Goal: Information Seeking & Learning: Learn about a topic

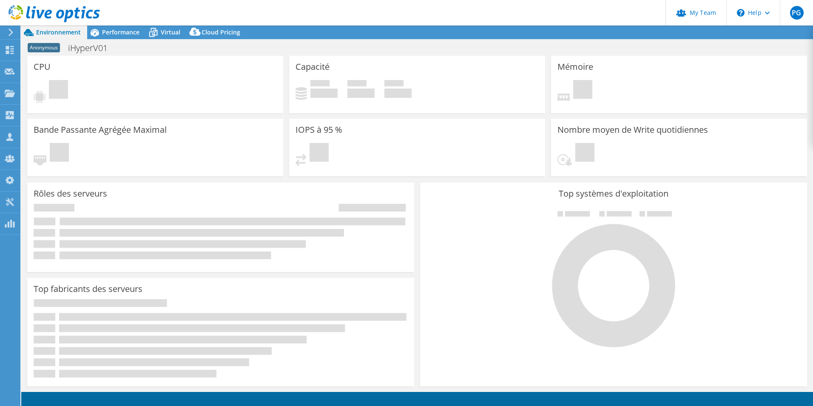
select select "USD"
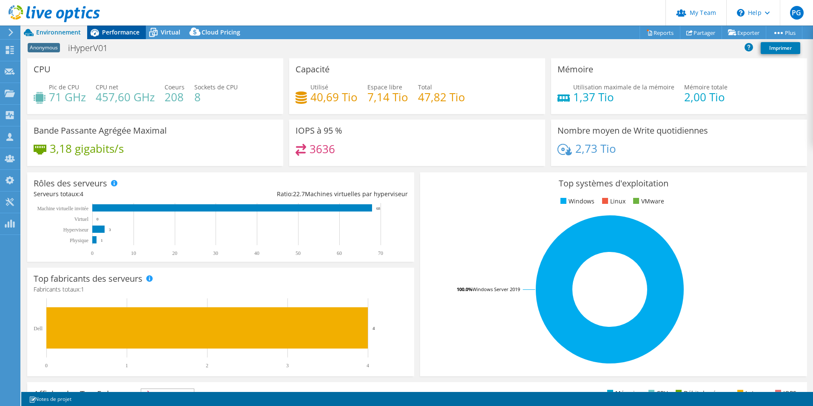
click at [128, 31] on span "Performance" at bounding box center [120, 32] width 37 height 8
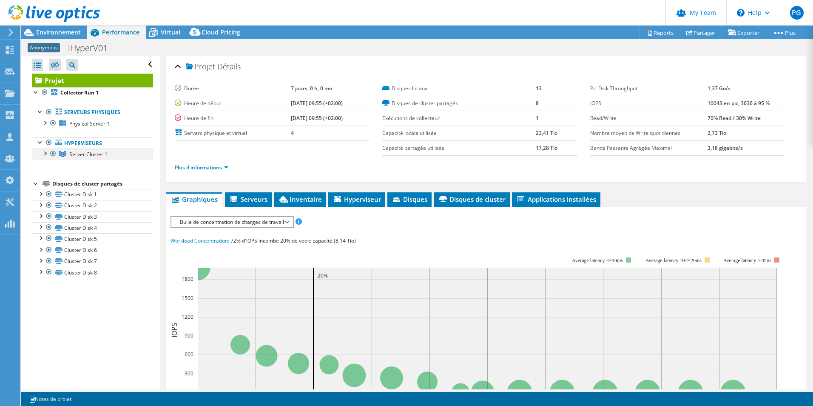
click at [42, 151] on div at bounding box center [44, 152] width 9 height 9
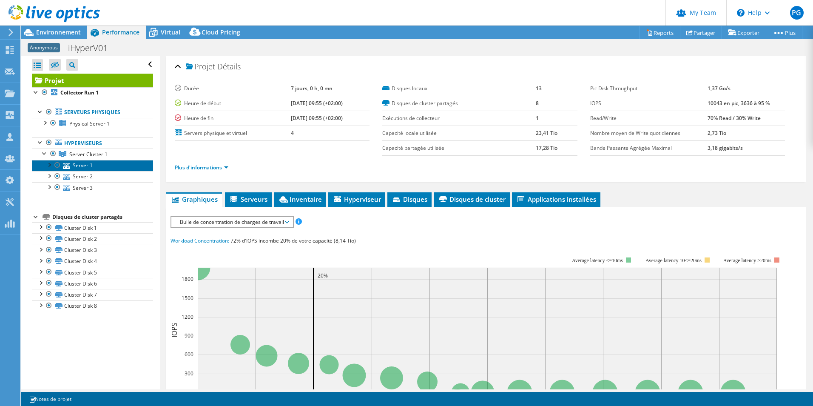
click at [91, 165] on link "Server 1" at bounding box center [92, 165] width 121 height 11
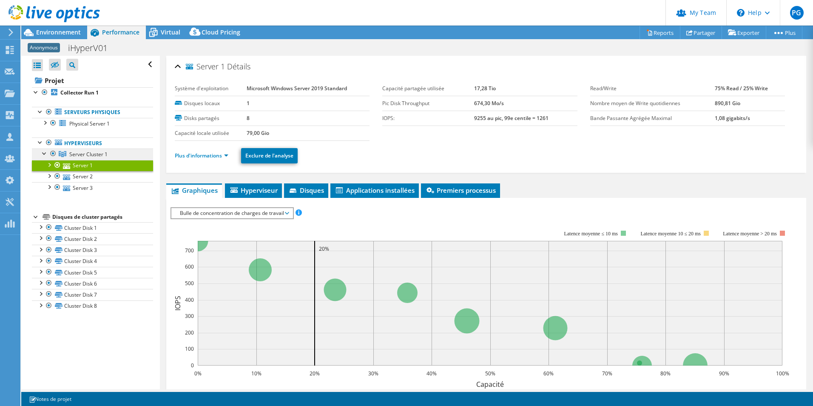
click at [96, 152] on span "Server Cluster 1" at bounding box center [88, 154] width 38 height 7
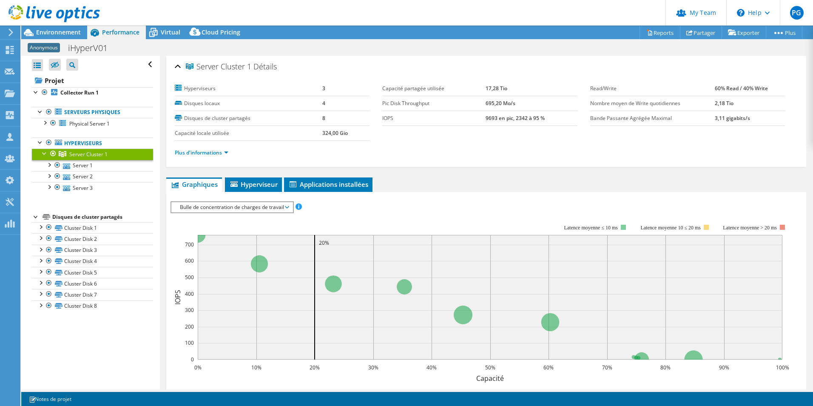
click at [229, 209] on span "Bulle de concentration de charges de travail" at bounding box center [232, 207] width 113 height 10
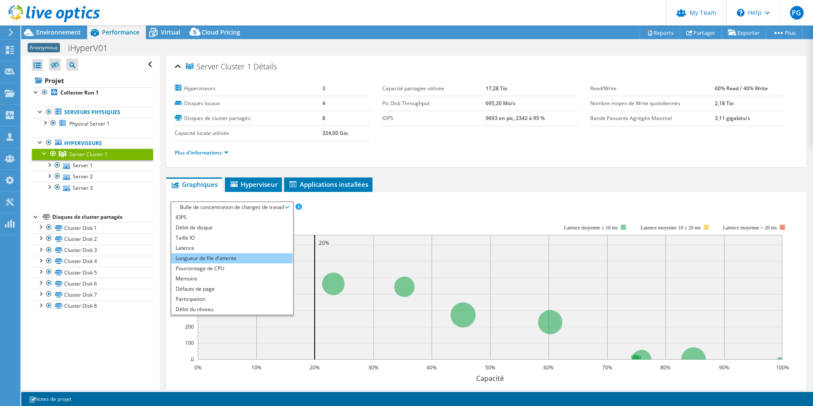
drag, startPoint x: 229, startPoint y: 209, endPoint x: 219, endPoint y: 257, distance: 49.2
click at [219, 257] on li "Longueur de file d'attente" at bounding box center [231, 258] width 121 height 10
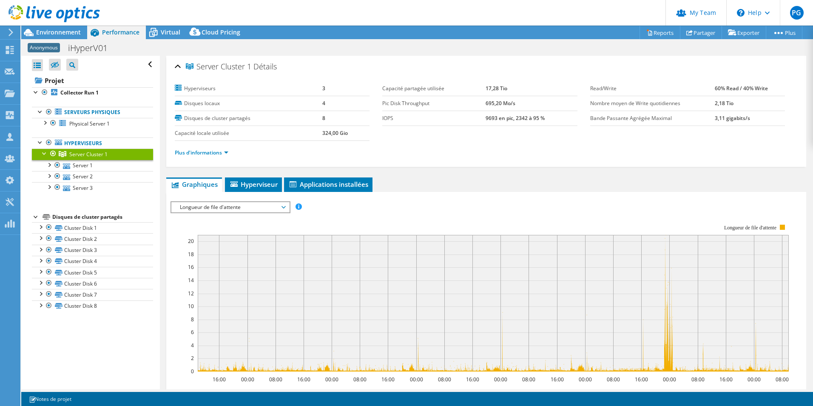
click at [214, 206] on span "Longueur de file d'attente" at bounding box center [230, 207] width 109 height 10
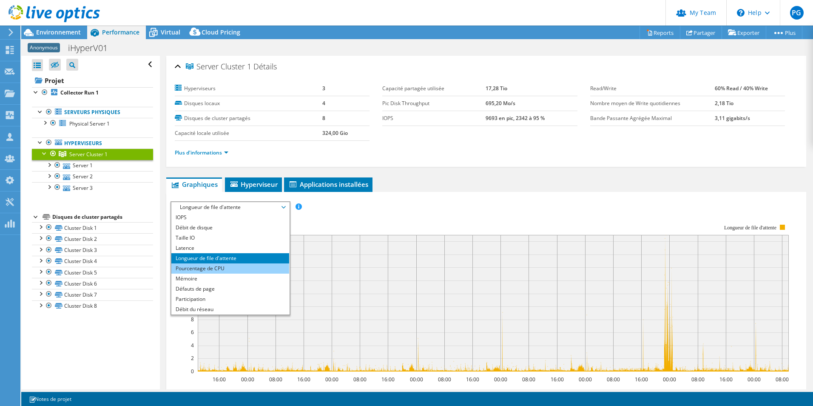
click at [211, 266] on li "Pourcentage de CPU" at bounding box center [230, 268] width 118 height 10
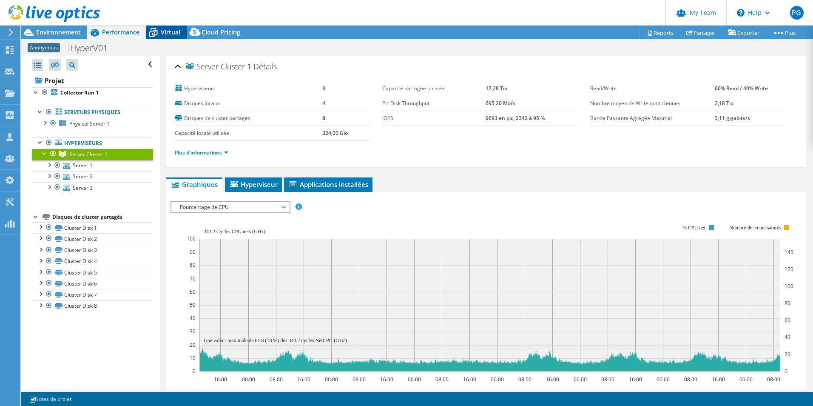
click at [176, 34] on span "Virtual" at bounding box center [171, 32] width 20 height 8
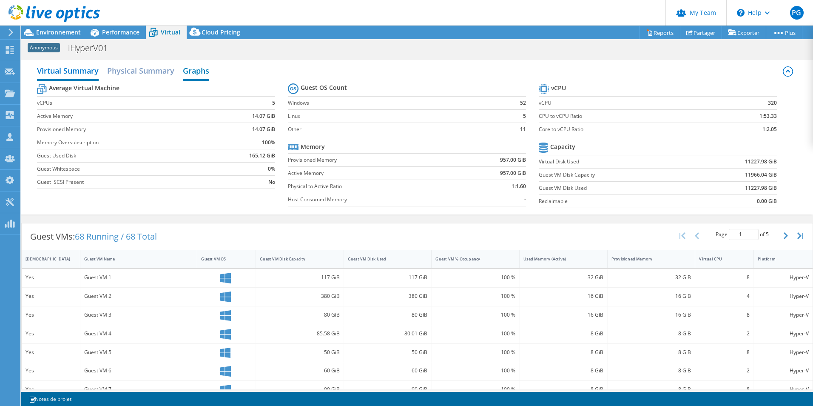
click at [197, 74] on h2 "Graphs" at bounding box center [196, 71] width 26 height 19
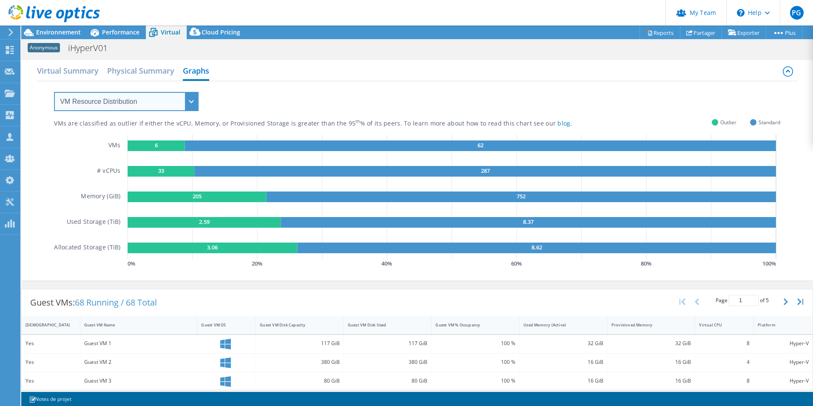
click at [143, 105] on select "VM Resource Distribution Provisioning Contrast Over Provisioning" at bounding box center [126, 101] width 145 height 19
click at [54, 92] on select "VM Resource Distribution Provisioning Contrast Over Provisioning" at bounding box center [126, 101] width 145 height 19
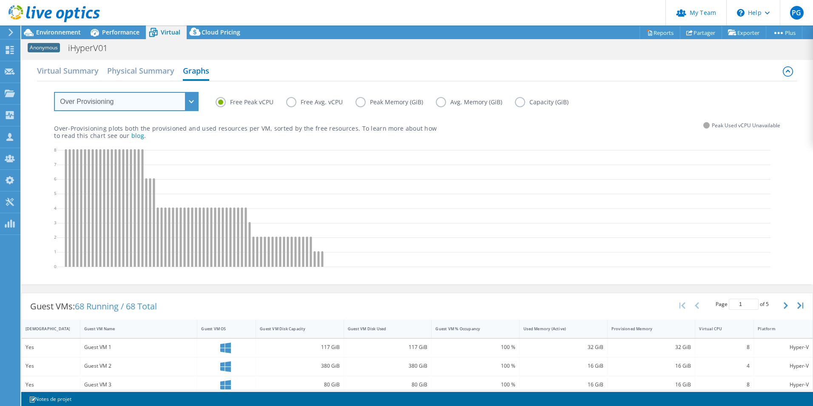
click at [136, 96] on select "VM Resource Distribution Provisioning Contrast Over Provisioning" at bounding box center [126, 101] width 145 height 19
click at [54, 92] on select "VM Resource Distribution Provisioning Contrast Over Provisioning" at bounding box center [126, 101] width 145 height 19
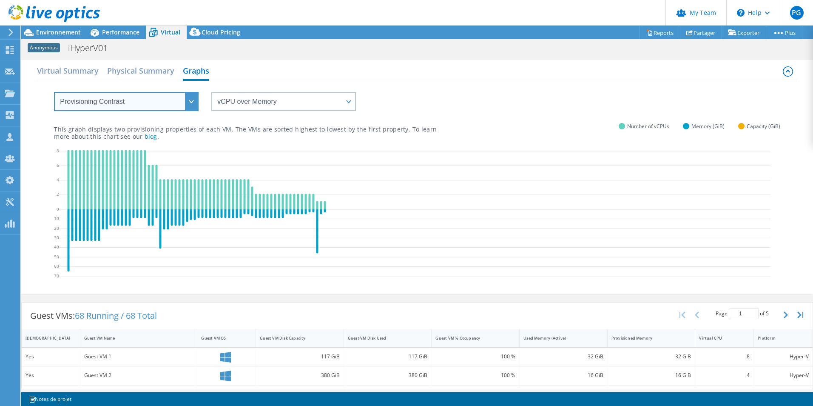
click at [125, 100] on select "VM Resource Distribution Provisioning Contrast Over Provisioning" at bounding box center [126, 101] width 145 height 19
click at [54, 92] on select "VM Resource Distribution Provisioning Contrast Over Provisioning" at bounding box center [126, 101] width 145 height 19
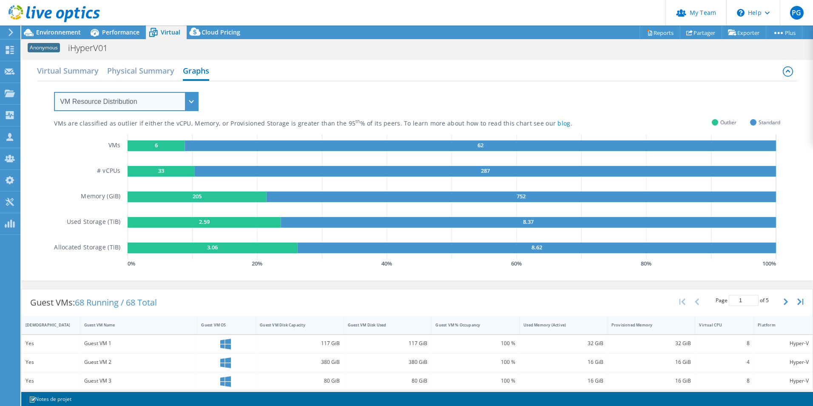
click at [100, 101] on select "VM Resource Distribution Provisioning Contrast Over Provisioning" at bounding box center [126, 101] width 145 height 19
select select "Over Provisioning"
click at [54, 92] on select "VM Resource Distribution Provisioning Contrast Over Provisioning" at bounding box center [126, 101] width 145 height 19
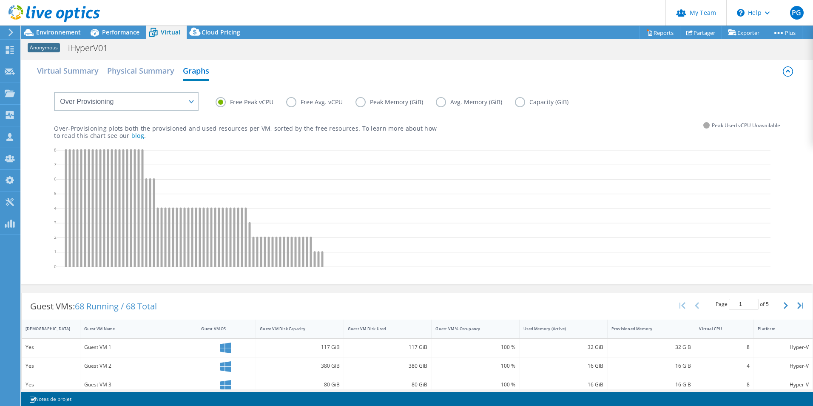
click at [291, 104] on label "Free Avg. vCPU" at bounding box center [320, 102] width 69 height 10
click at [0, 0] on input "Free Avg. vCPU" at bounding box center [0, 0] width 0 height 0
click at [361, 102] on label "Peak Memory (GiB)" at bounding box center [395, 102] width 80 height 10
click at [0, 0] on input "Peak Memory (GiB)" at bounding box center [0, 0] width 0 height 0
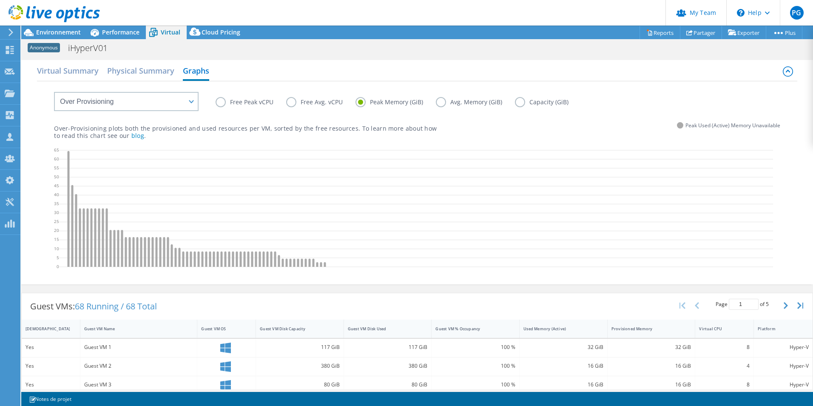
click at [447, 104] on label "Avg. Memory (GiB)" at bounding box center [475, 102] width 79 height 10
click at [0, 0] on input "Avg. Memory (GiB)" at bounding box center [0, 0] width 0 height 0
click at [491, 100] on label "Avg. Memory (GiB)" at bounding box center [475, 102] width 79 height 10
click at [222, 102] on label "Free Peak vCPU" at bounding box center [251, 102] width 71 height 10
click at [0, 0] on input "Free Peak vCPU" at bounding box center [0, 0] width 0 height 0
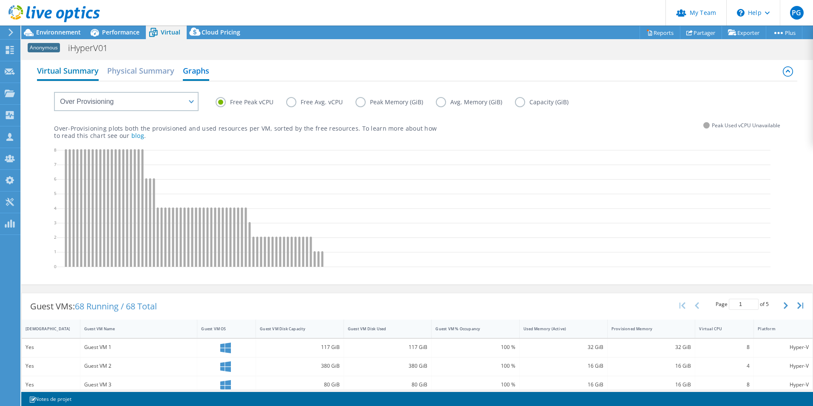
click at [86, 74] on h2 "Virtual Summary" at bounding box center [68, 71] width 62 height 19
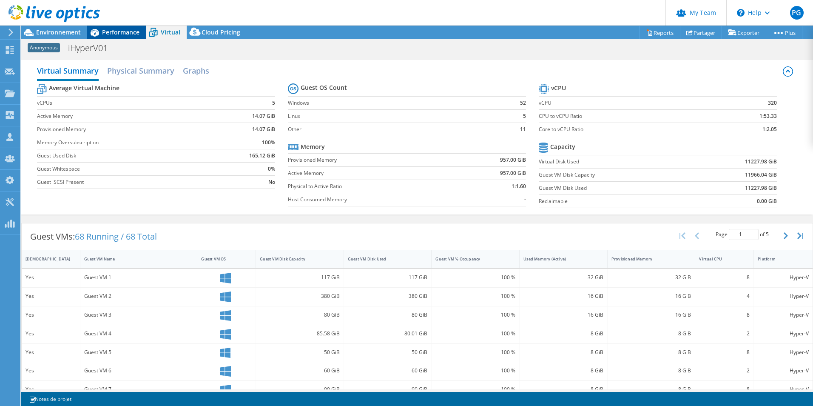
click at [109, 33] on span "Performance" at bounding box center [120, 32] width 37 height 8
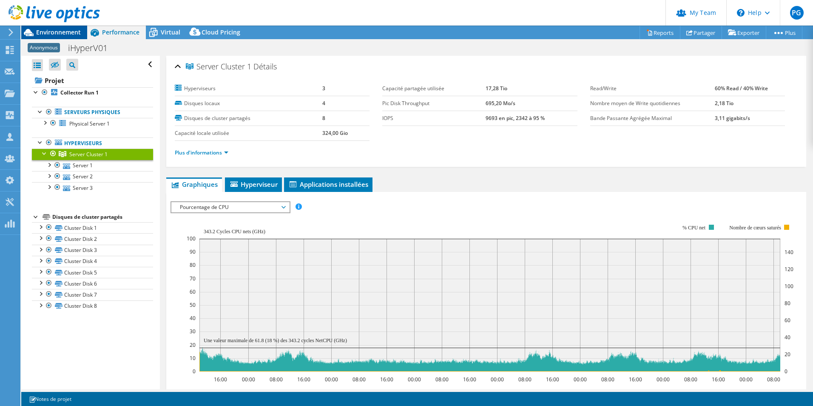
click at [54, 34] on span "Environnement" at bounding box center [58, 32] width 45 height 8
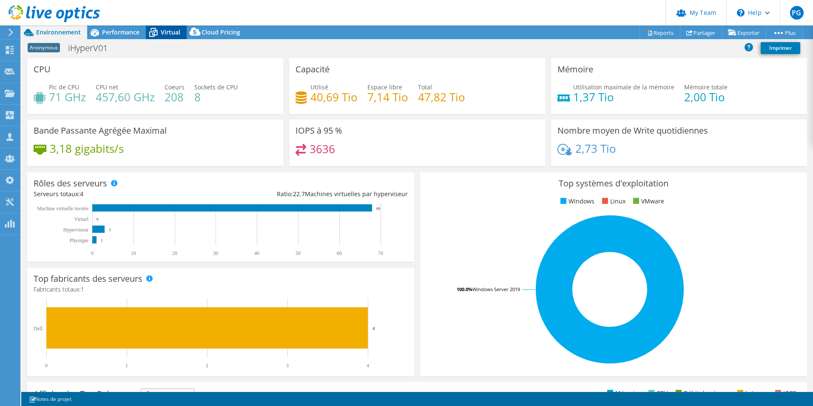
click at [170, 34] on span "Virtual" at bounding box center [171, 32] width 20 height 8
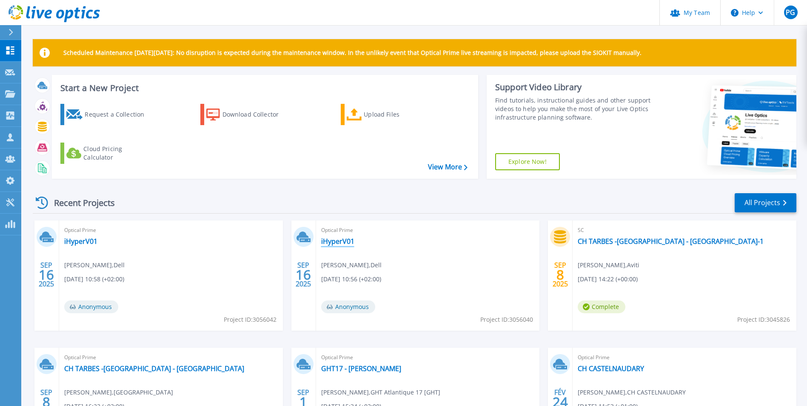
click at [337, 244] on link "iHyperV01" at bounding box center [337, 241] width 33 height 9
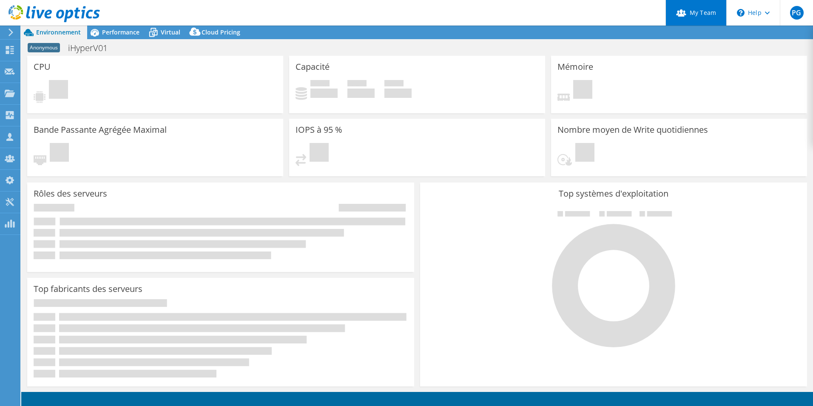
select select "USD"
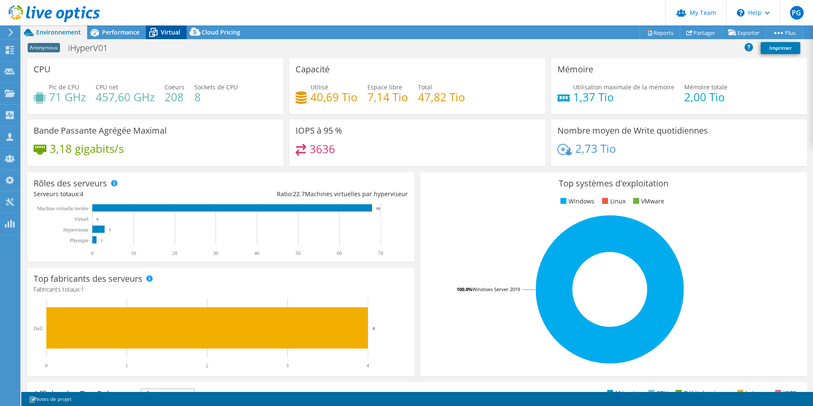
click at [170, 34] on span "Virtual" at bounding box center [171, 32] width 20 height 8
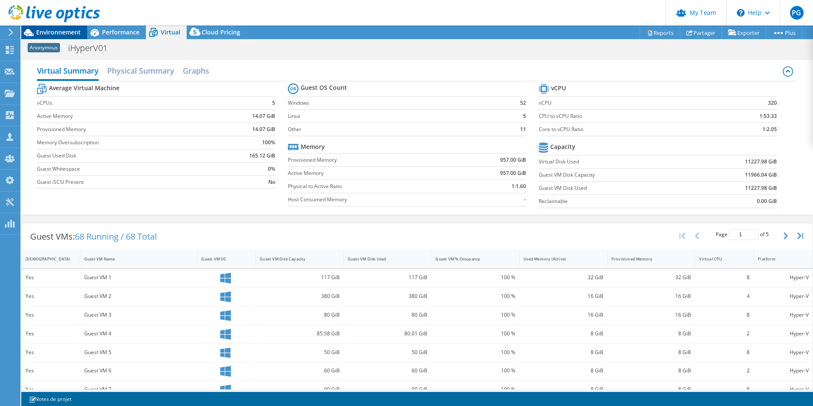
click at [67, 30] on span "Environnement" at bounding box center [58, 32] width 45 height 8
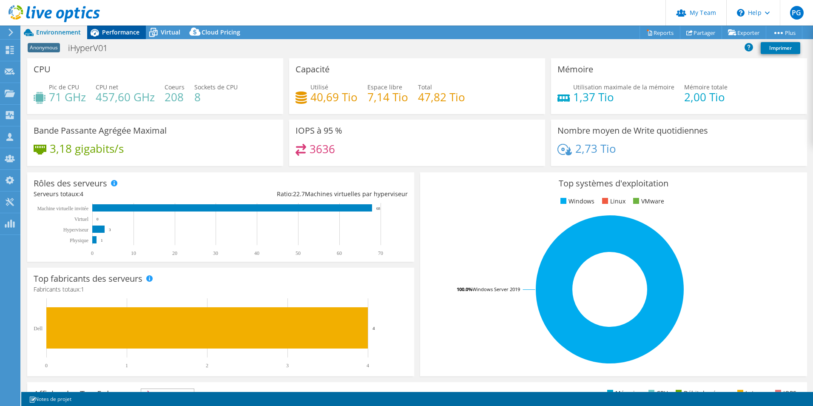
click at [123, 35] on span "Performance" at bounding box center [120, 32] width 37 height 8
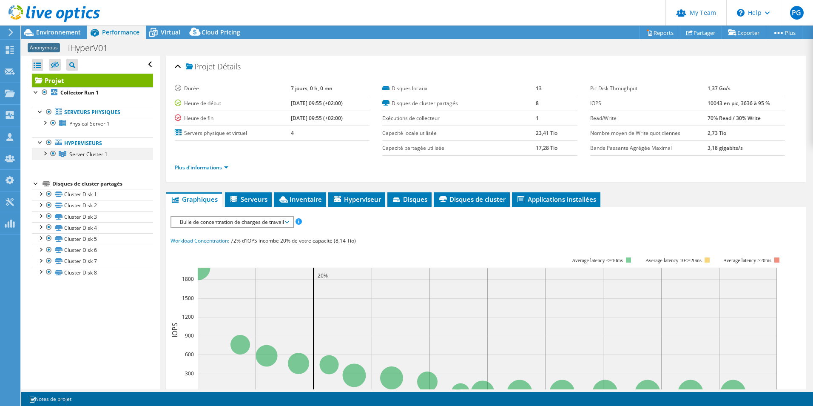
click at [47, 154] on div at bounding box center [44, 152] width 9 height 9
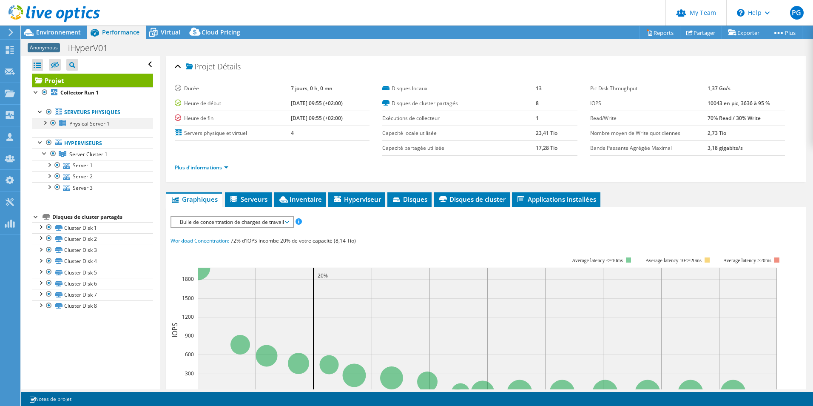
click at [42, 122] on div at bounding box center [44, 122] width 9 height 9
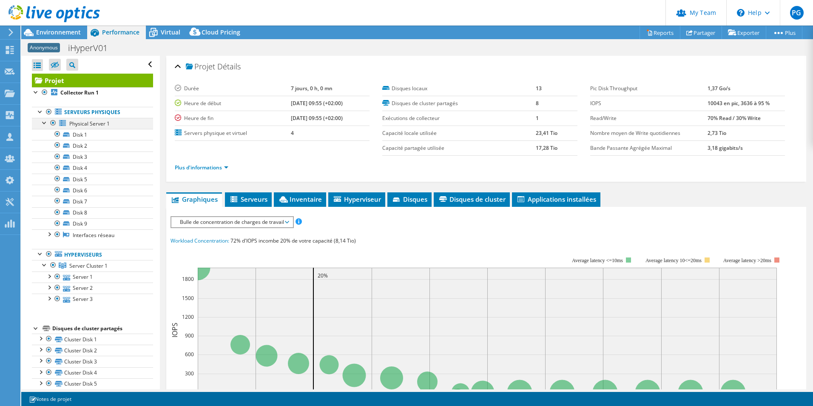
click at [45, 123] on div at bounding box center [44, 122] width 9 height 9
